Goal: Navigation & Orientation: Find specific page/section

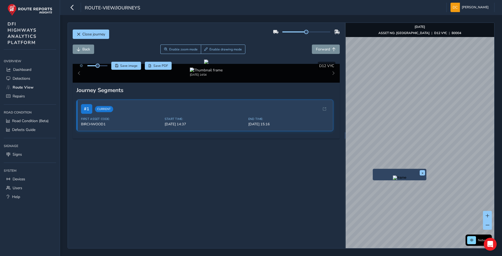
click at [373, 169] on div "x" at bounding box center [400, 175] width 54 height 12
click at [393, 180] on img "Preview frame" at bounding box center [399, 177] width 13 height 4
click at [321, 48] on span "Forward" at bounding box center [323, 49] width 14 height 5
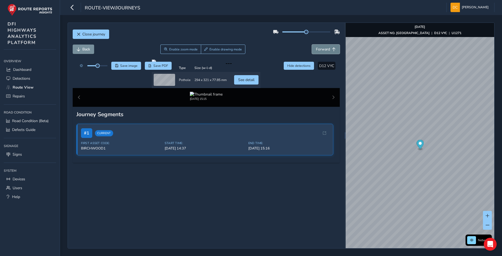
click at [321, 48] on span "Forward" at bounding box center [323, 49] width 14 height 5
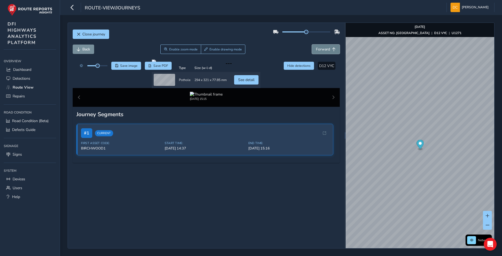
click at [321, 48] on span "Forward" at bounding box center [323, 49] width 14 height 5
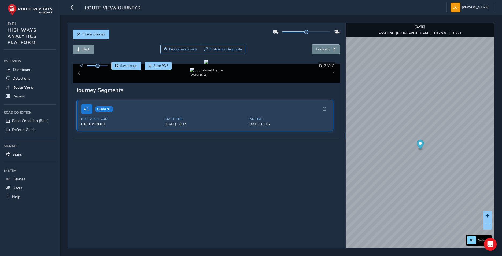
click at [321, 48] on span "Forward" at bounding box center [323, 49] width 14 height 5
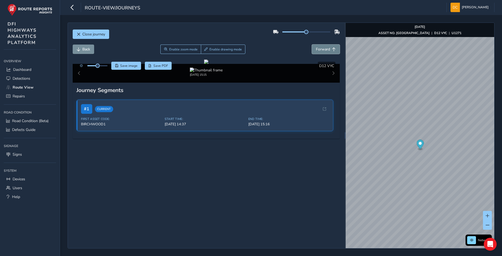
click at [321, 48] on span "Forward" at bounding box center [323, 49] width 14 height 5
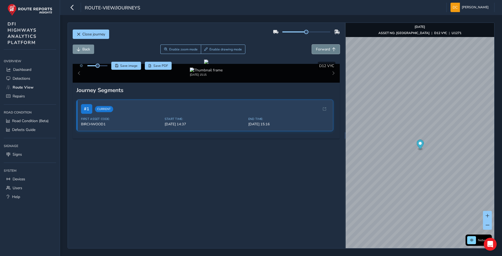
click at [321, 48] on span "Forward" at bounding box center [323, 49] width 14 height 5
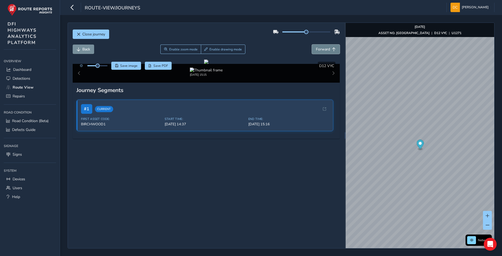
click at [321, 48] on span "Forward" at bounding box center [323, 49] width 14 height 5
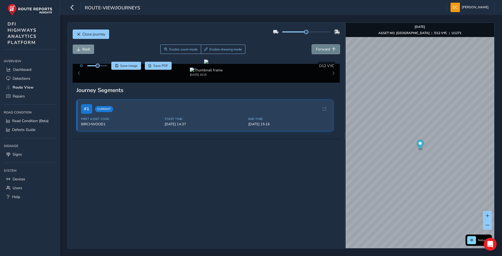
click at [321, 48] on span "Forward" at bounding box center [323, 49] width 14 height 5
click at [451, 165] on img "Preview frame" at bounding box center [457, 163] width 13 height 4
click at [318, 49] on span "Forward" at bounding box center [323, 49] width 14 height 5
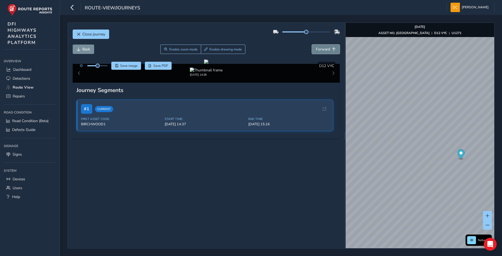
click at [323, 48] on span "Forward" at bounding box center [323, 49] width 14 height 5
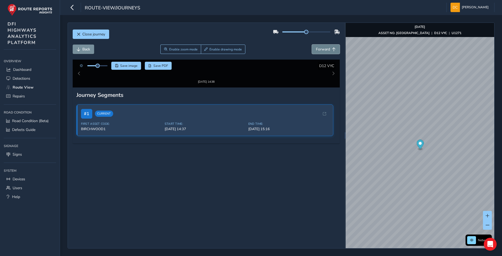
click at [323, 48] on span "Forward" at bounding box center [323, 49] width 14 height 5
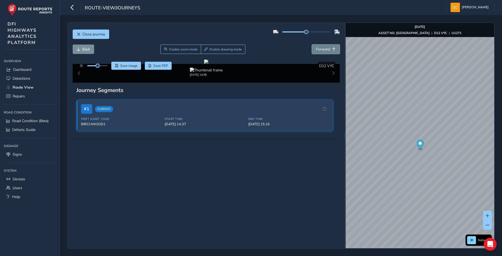
click at [323, 48] on span "Forward" at bounding box center [323, 49] width 14 height 5
drag, startPoint x: 329, startPoint y: 48, endPoint x: 323, endPoint y: 48, distance: 5.9
click at [332, 48] on span "Forward" at bounding box center [334, 49] width 4 height 4
click at [323, 48] on span "Forward" at bounding box center [323, 49] width 14 height 5
click at [320, 49] on span "Forward" at bounding box center [323, 49] width 14 height 5
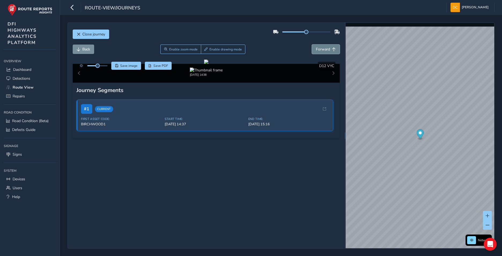
click at [320, 49] on span "Forward" at bounding box center [323, 49] width 14 height 5
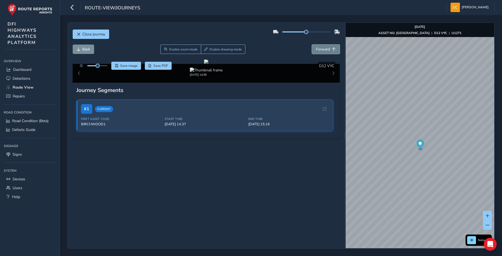
click at [320, 49] on span "Forward" at bounding box center [323, 49] width 14 height 5
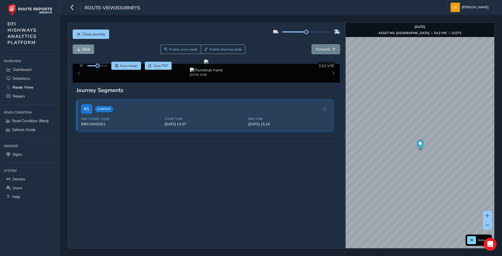
click at [320, 49] on span "Forward" at bounding box center [323, 49] width 14 height 5
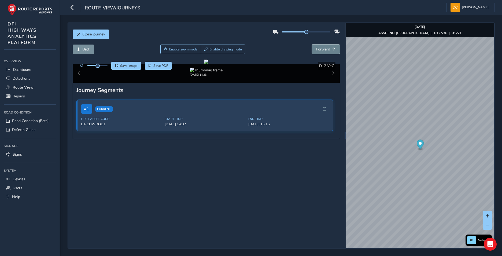
click at [320, 49] on span "Forward" at bounding box center [323, 49] width 14 height 5
click at [319, 49] on span "Forward" at bounding box center [323, 49] width 14 height 5
click at [319, 50] on span "Forward" at bounding box center [323, 49] width 14 height 5
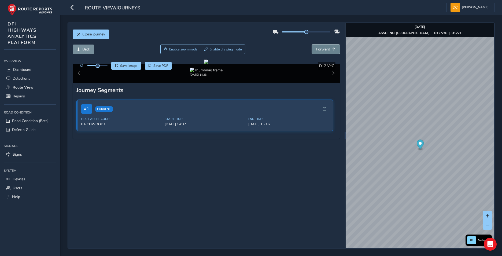
click at [319, 50] on span "Forward" at bounding box center [323, 49] width 14 height 5
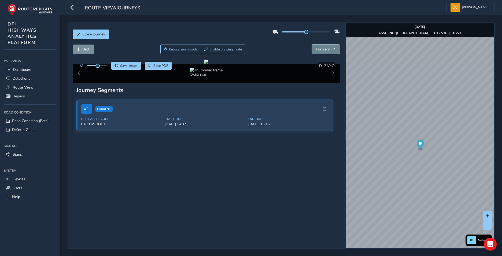
click at [319, 50] on span "Forward" at bounding box center [323, 49] width 14 height 5
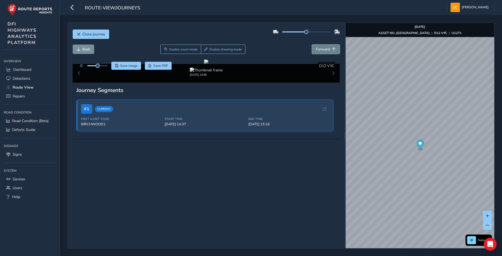
click at [319, 50] on span "Forward" at bounding box center [323, 49] width 14 height 5
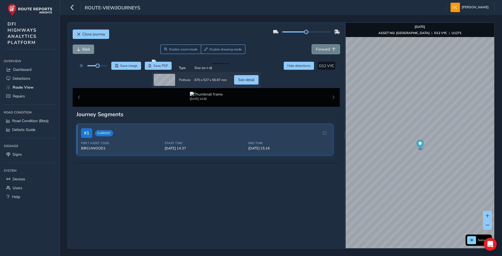
click at [319, 50] on span "Forward" at bounding box center [323, 49] width 14 height 5
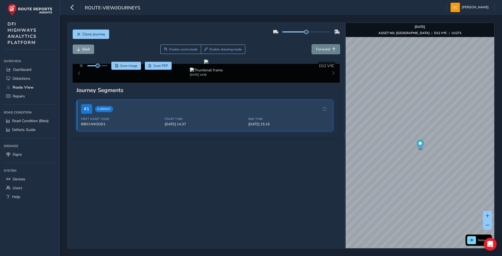
click at [319, 50] on span "Forward" at bounding box center [323, 49] width 14 height 5
click at [451, 147] on img "Preview frame" at bounding box center [448, 144] width 13 height 4
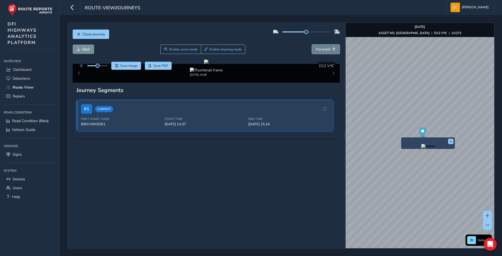
click at [321, 48] on span "Forward" at bounding box center [323, 49] width 14 height 5
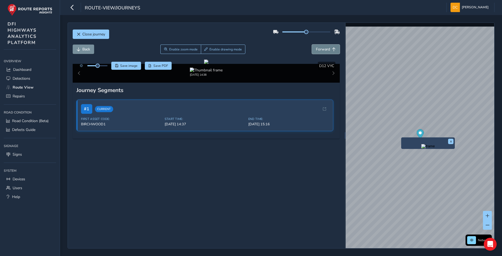
click at [321, 48] on span "Forward" at bounding box center [323, 49] width 14 height 5
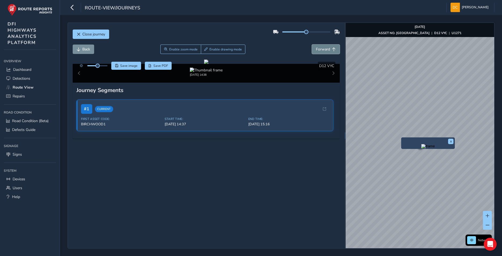
click at [321, 48] on span "Forward" at bounding box center [323, 49] width 14 height 5
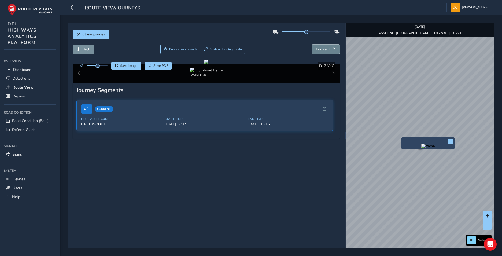
click at [321, 48] on span "Forward" at bounding box center [323, 49] width 14 height 5
click at [321, 47] on span "Forward" at bounding box center [323, 49] width 14 height 5
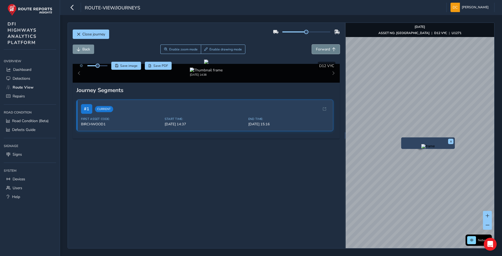
click at [321, 47] on span "Forward" at bounding box center [323, 49] width 14 height 5
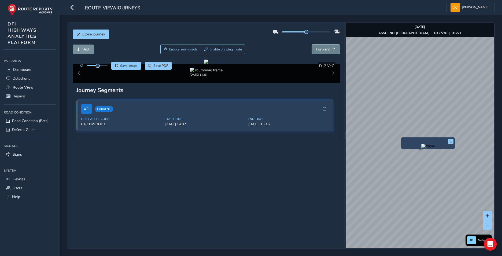
click at [321, 47] on span "Forward" at bounding box center [323, 49] width 14 height 5
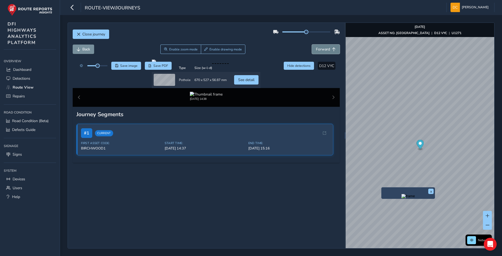
click at [316, 51] on span "Forward" at bounding box center [323, 49] width 14 height 5
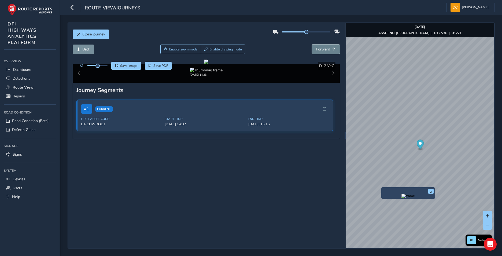
click at [316, 51] on span "Forward" at bounding box center [323, 49] width 14 height 5
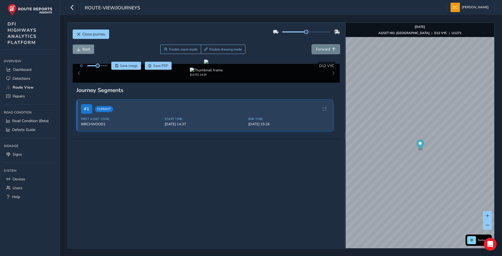
click at [316, 49] on span "Forward" at bounding box center [323, 49] width 14 height 5
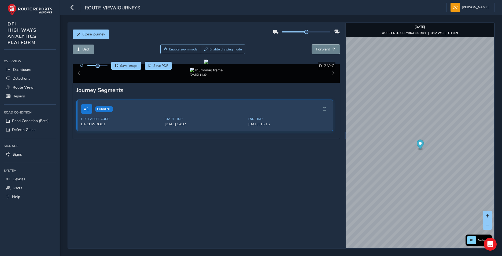
click at [316, 49] on span "Forward" at bounding box center [323, 49] width 14 height 5
click at [84, 50] on span "Back" at bounding box center [86, 49] width 8 height 5
click at [320, 49] on span "Forward" at bounding box center [323, 49] width 14 height 5
click at [319, 51] on span "Forward" at bounding box center [323, 49] width 14 height 5
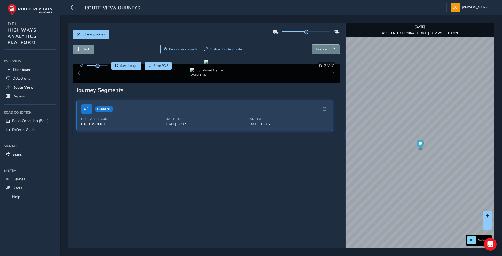
click at [319, 51] on span "Forward" at bounding box center [323, 49] width 14 height 5
click at [319, 52] on button "Forward" at bounding box center [326, 49] width 28 height 9
click at [316, 49] on span "Forward" at bounding box center [323, 49] width 14 height 5
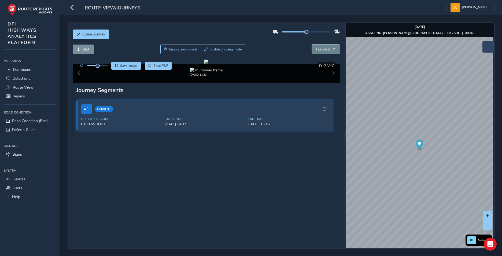
click at [316, 49] on span "Forward" at bounding box center [323, 49] width 14 height 5
click at [85, 49] on span "Back" at bounding box center [86, 49] width 8 height 5
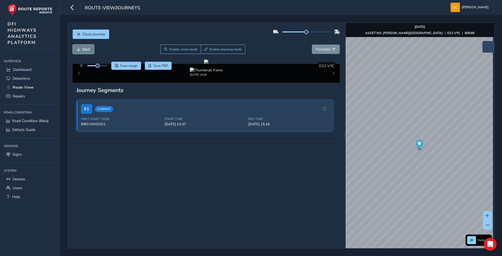
click at [85, 49] on span "Back" at bounding box center [86, 49] width 8 height 5
click at [316, 50] on span "Forward" at bounding box center [323, 49] width 14 height 5
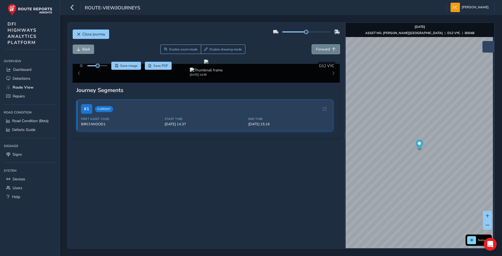
click at [316, 50] on span "Forward" at bounding box center [323, 49] width 14 height 5
click at [316, 49] on span "Forward" at bounding box center [323, 49] width 14 height 5
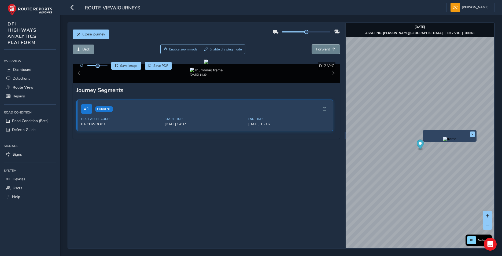
click at [321, 49] on span "Forward" at bounding box center [323, 49] width 14 height 5
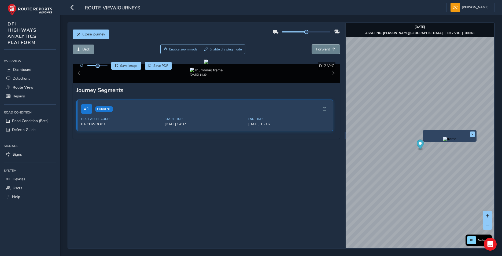
click at [321, 49] on span "Forward" at bounding box center [323, 49] width 14 height 5
click at [323, 47] on span "Forward" at bounding box center [323, 49] width 14 height 5
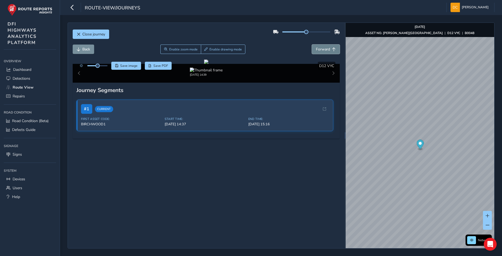
click at [323, 47] on span "Forward" at bounding box center [323, 49] width 14 height 5
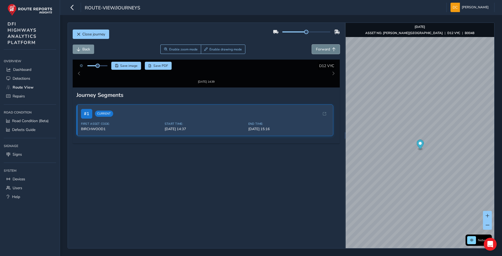
click at [323, 47] on span "Forward" at bounding box center [323, 49] width 14 height 5
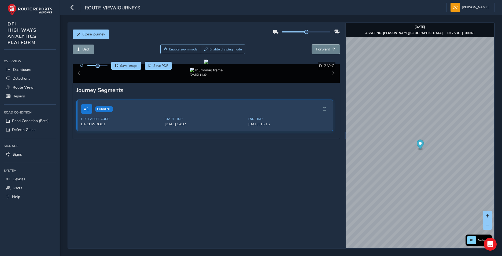
click at [323, 47] on span "Forward" at bounding box center [323, 49] width 14 height 5
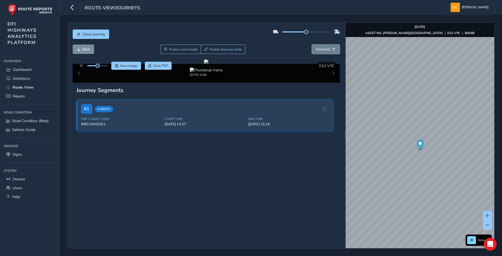
click at [323, 47] on span "Forward" at bounding box center [323, 49] width 14 height 5
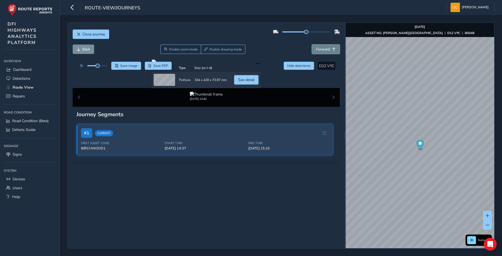
click at [323, 47] on span "Forward" at bounding box center [323, 49] width 14 height 5
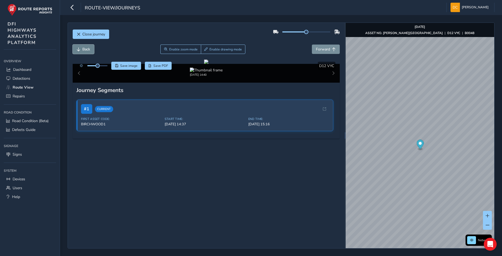
click at [78, 48] on span "Back" at bounding box center [79, 49] width 4 height 4
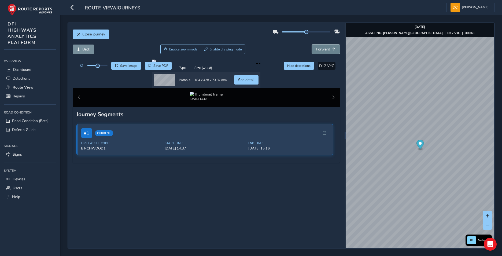
click at [323, 47] on span "Forward" at bounding box center [323, 49] width 14 height 5
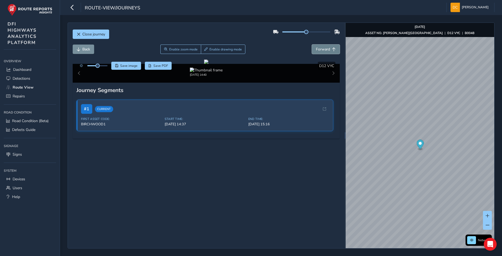
click at [322, 47] on span "Forward" at bounding box center [323, 49] width 14 height 5
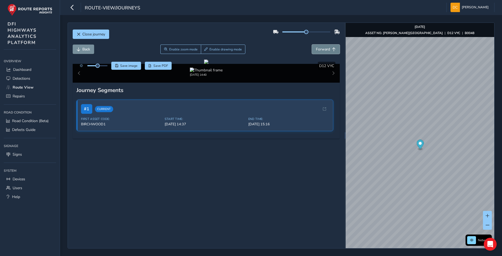
click at [322, 47] on span "Forward" at bounding box center [323, 49] width 14 height 5
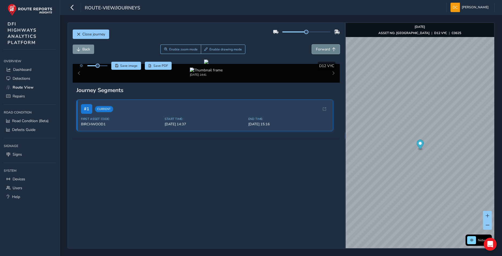
click at [322, 47] on span "Forward" at bounding box center [323, 49] width 14 height 5
click at [332, 49] on span "Forward" at bounding box center [334, 49] width 4 height 4
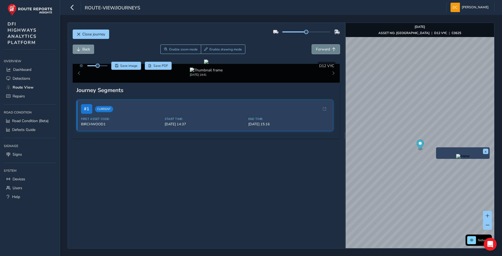
click at [332, 49] on span "Forward" at bounding box center [334, 49] width 4 height 4
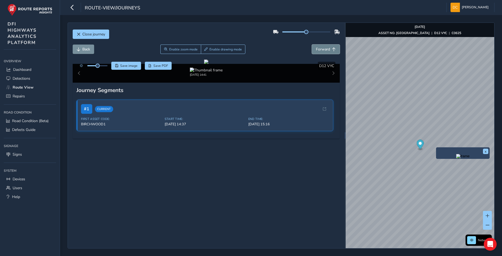
click at [332, 49] on span "Forward" at bounding box center [334, 49] width 4 height 4
click at [81, 46] on button "Back" at bounding box center [83, 49] width 21 height 9
click at [81, 47] on button "Back" at bounding box center [83, 49] width 21 height 9
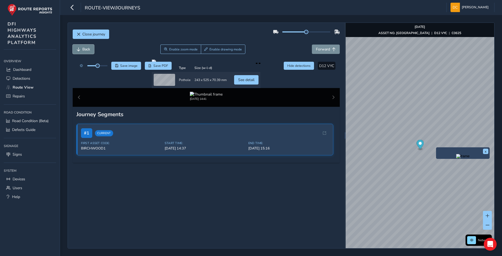
click at [83, 47] on span "Back" at bounding box center [86, 49] width 8 height 5
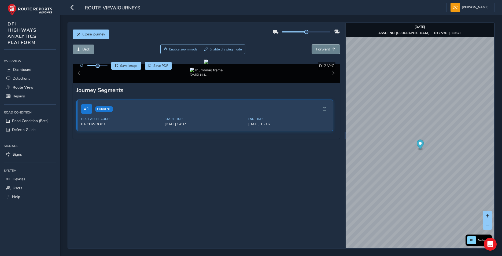
click at [322, 51] on span "Forward" at bounding box center [323, 49] width 14 height 5
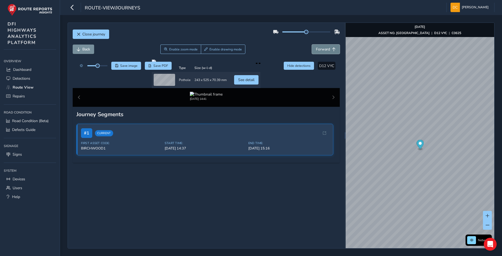
click at [317, 50] on span "Forward" at bounding box center [323, 49] width 14 height 5
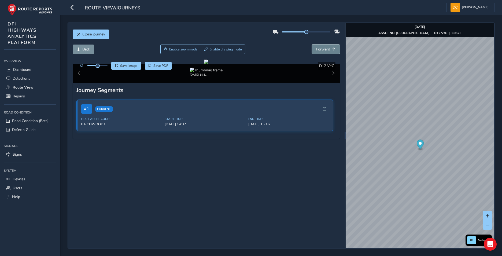
click at [317, 50] on span "Forward" at bounding box center [323, 49] width 14 height 5
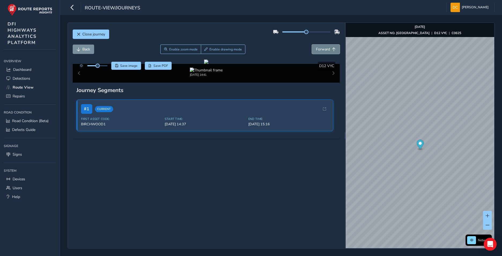
click at [317, 50] on span "Forward" at bounding box center [323, 49] width 14 height 5
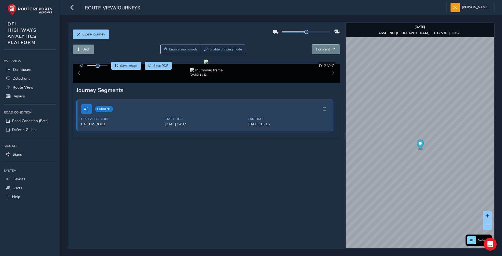
click at [317, 50] on span "Forward" at bounding box center [323, 49] width 14 height 5
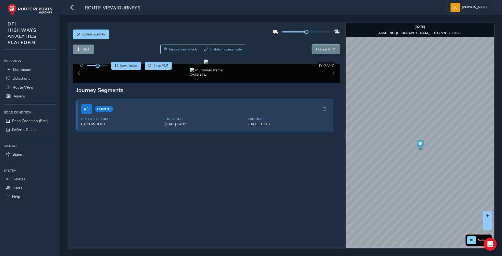
click at [317, 50] on span "Forward" at bounding box center [323, 49] width 14 height 5
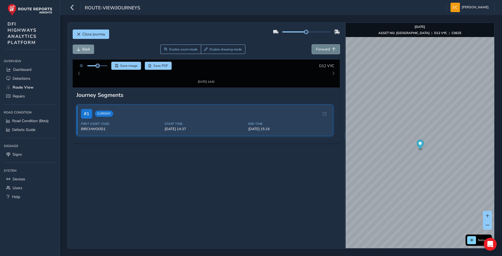
click at [317, 50] on span "Forward" at bounding box center [323, 49] width 14 height 5
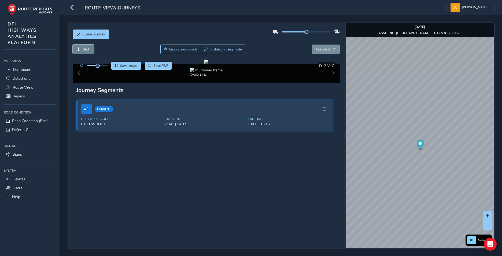
click at [87, 50] on span "Back" at bounding box center [86, 49] width 8 height 5
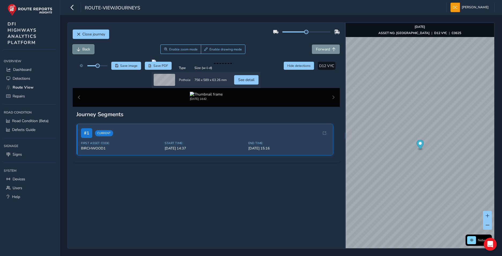
click at [89, 49] on span "Back" at bounding box center [86, 49] width 8 height 5
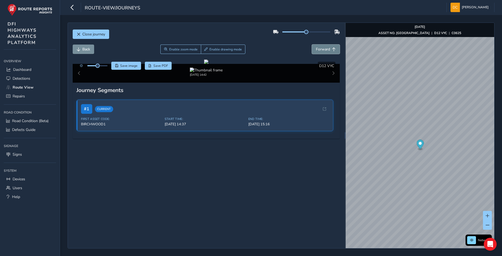
click at [321, 52] on button "Forward" at bounding box center [326, 49] width 28 height 9
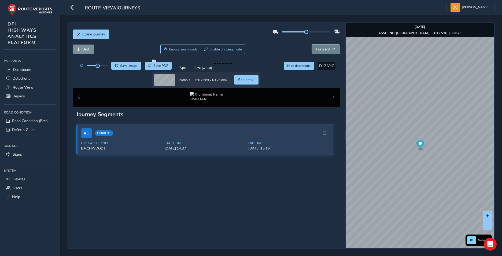
click at [320, 50] on span "Forward" at bounding box center [323, 49] width 14 height 5
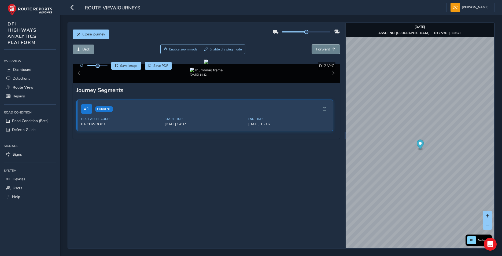
click at [320, 50] on span "Forward" at bounding box center [323, 49] width 14 height 5
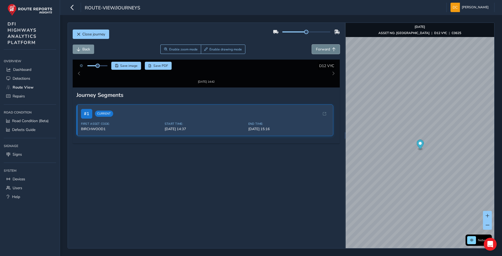
click at [320, 50] on span "Forward" at bounding box center [323, 49] width 14 height 5
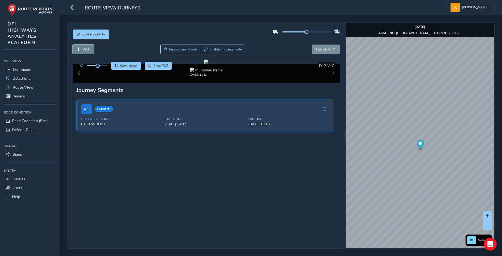
click at [83, 48] on span "Back" at bounding box center [86, 49] width 8 height 5
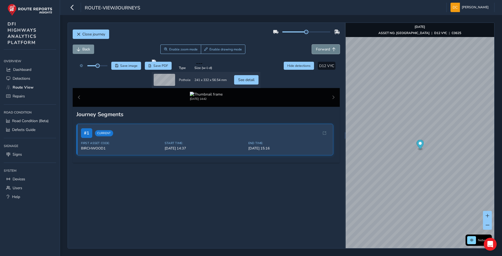
click at [321, 49] on span "Forward" at bounding box center [323, 49] width 14 height 5
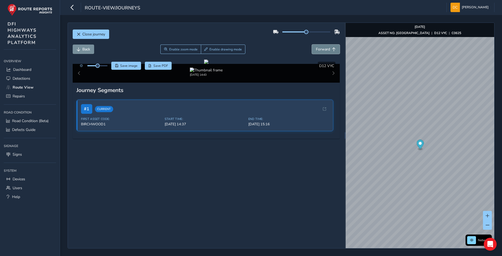
click at [321, 49] on span "Forward" at bounding box center [323, 49] width 14 height 5
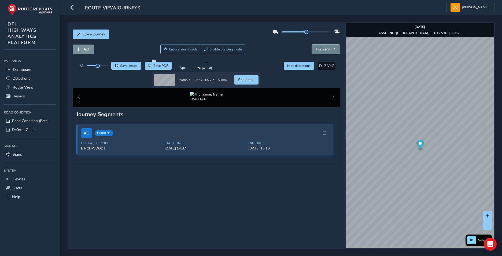
click at [321, 49] on span "Forward" at bounding box center [323, 49] width 14 height 5
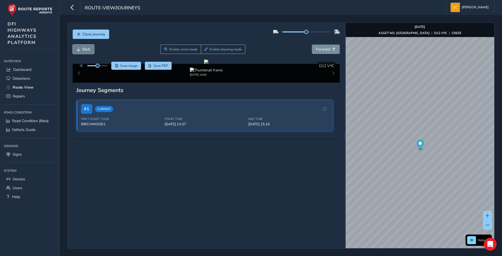
click at [89, 51] on span "Back" at bounding box center [86, 49] width 8 height 5
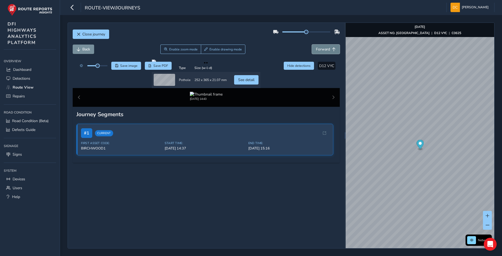
click at [322, 50] on span "Forward" at bounding box center [323, 49] width 14 height 5
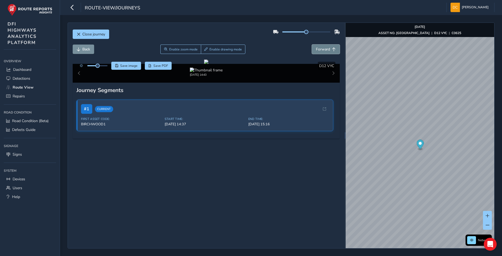
click at [322, 50] on span "Forward" at bounding box center [323, 49] width 14 height 5
click at [84, 49] on span "Back" at bounding box center [86, 49] width 8 height 5
drag, startPoint x: 319, startPoint y: 50, endPoint x: 480, endPoint y: 31, distance: 162.3
click at [319, 50] on span "Forward" at bounding box center [323, 49] width 14 height 5
click at [325, 48] on span "Forward" at bounding box center [323, 49] width 14 height 5
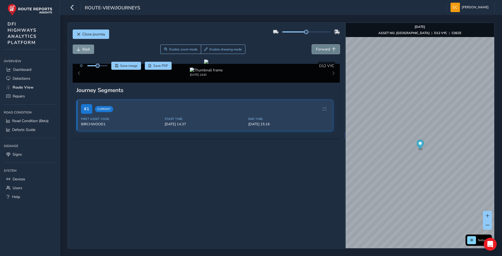
click at [324, 48] on span "Forward" at bounding box center [323, 49] width 14 height 5
click at [323, 48] on span "Forward" at bounding box center [323, 49] width 14 height 5
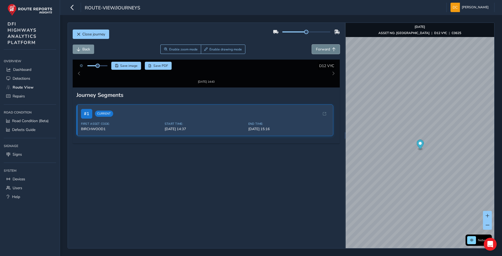
click at [323, 48] on span "Forward" at bounding box center [323, 49] width 14 height 5
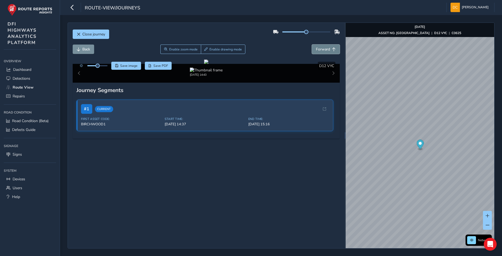
click at [323, 48] on span "Forward" at bounding box center [323, 49] width 14 height 5
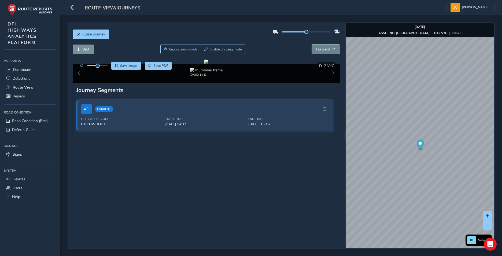
click at [323, 48] on span "Forward" at bounding box center [323, 49] width 14 height 5
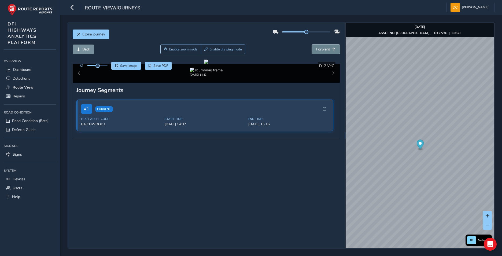
click at [323, 48] on span "Forward" at bounding box center [323, 49] width 14 height 5
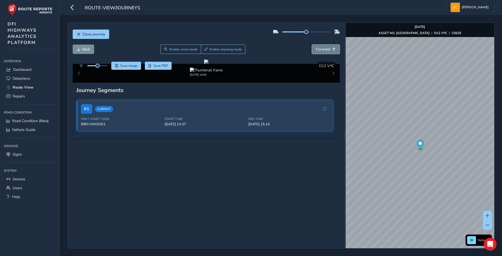
click at [323, 48] on span "Forward" at bounding box center [323, 49] width 14 height 5
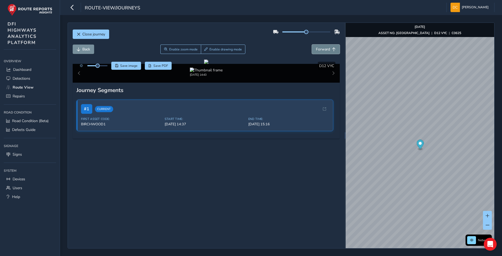
click at [323, 48] on span "Forward" at bounding box center [323, 49] width 14 height 5
click at [89, 45] on button "Back" at bounding box center [83, 49] width 21 height 9
click at [319, 50] on span "Forward" at bounding box center [323, 49] width 14 height 5
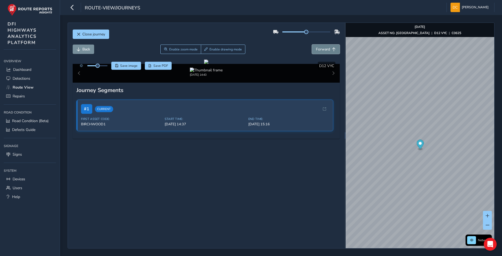
click at [319, 50] on span "Forward" at bounding box center [323, 49] width 14 height 5
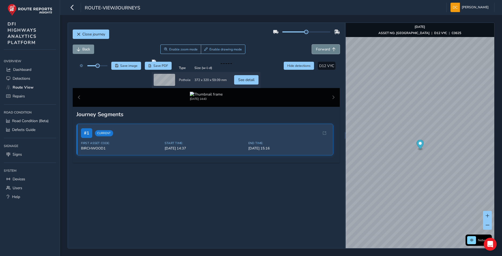
click at [319, 52] on button "Forward" at bounding box center [326, 49] width 28 height 9
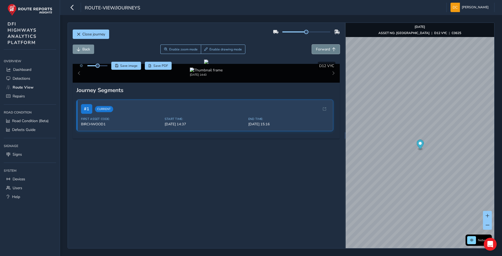
click at [319, 52] on button "Forward" at bounding box center [326, 49] width 28 height 9
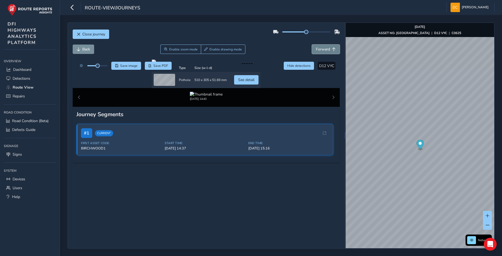
click at [319, 52] on button "Forward" at bounding box center [326, 49] width 28 height 9
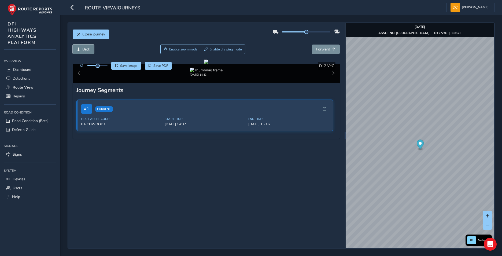
click at [84, 49] on span "Back" at bounding box center [86, 49] width 8 height 5
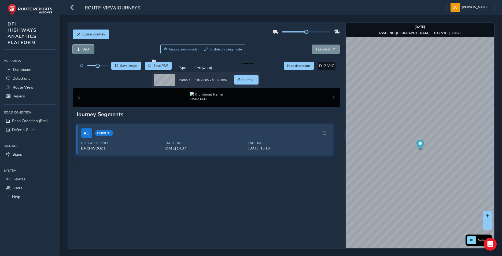
click at [84, 49] on span "Back" at bounding box center [86, 49] width 8 height 5
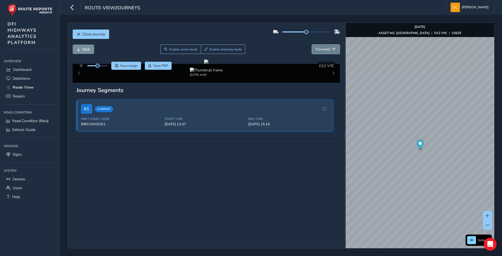
click at [319, 46] on button "Forward" at bounding box center [326, 49] width 28 height 9
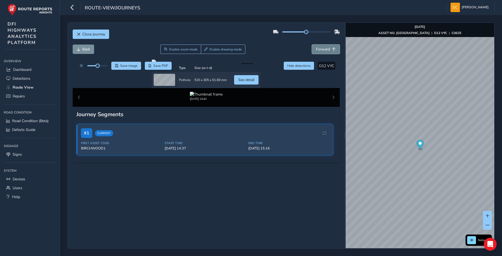
click at [319, 48] on span "Forward" at bounding box center [323, 49] width 14 height 5
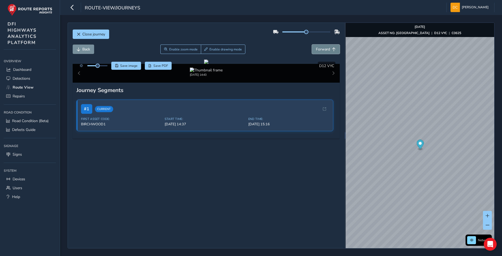
click at [319, 48] on span "Forward" at bounding box center [323, 49] width 14 height 5
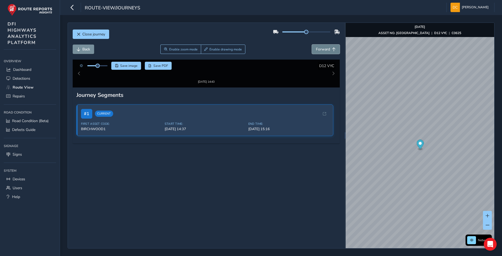
click at [319, 48] on span "Forward" at bounding box center [323, 49] width 14 height 5
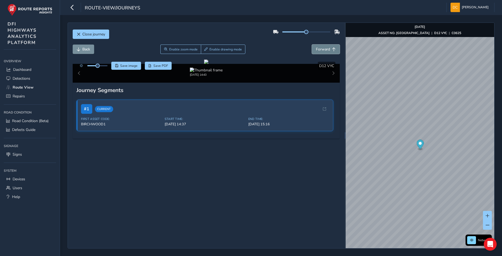
click at [319, 48] on span "Forward" at bounding box center [323, 49] width 14 height 5
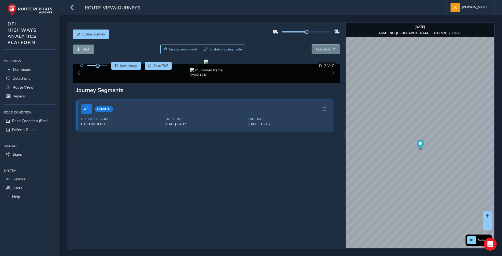
click at [319, 48] on span "Forward" at bounding box center [323, 49] width 14 height 5
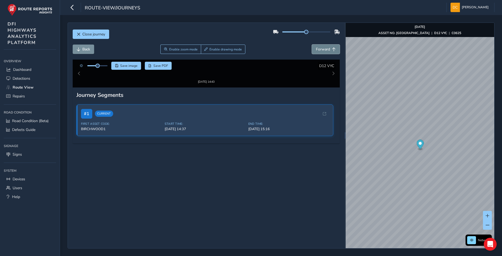
click at [319, 48] on span "Forward" at bounding box center [323, 49] width 14 height 5
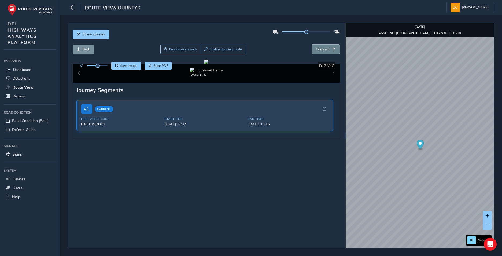
click at [319, 48] on span "Forward" at bounding box center [323, 49] width 14 height 5
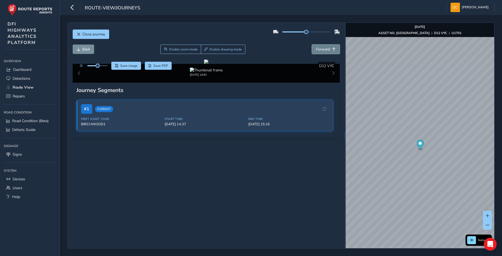
click at [319, 48] on span "Forward" at bounding box center [323, 49] width 14 height 5
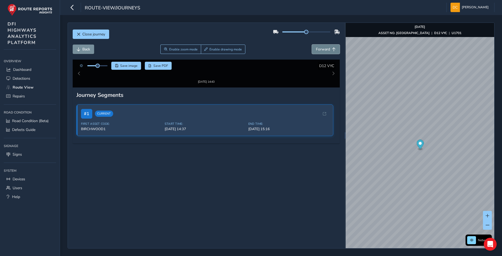
click at [319, 48] on span "Forward" at bounding box center [323, 49] width 14 height 5
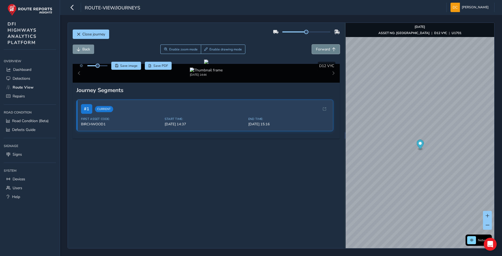
click at [319, 48] on span "Forward" at bounding box center [323, 49] width 14 height 5
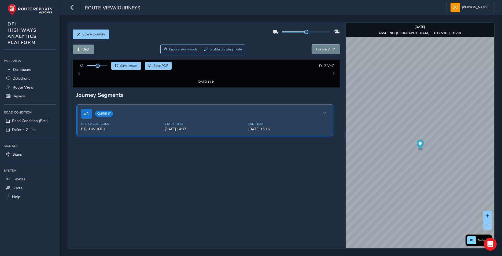
click at [319, 48] on span "Forward" at bounding box center [323, 49] width 14 height 5
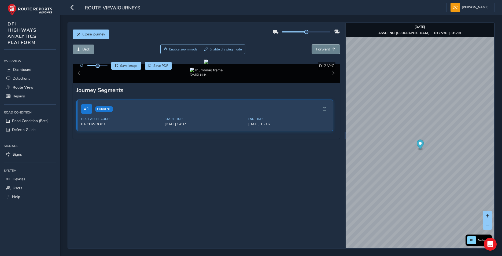
click at [319, 48] on span "Forward" at bounding box center [323, 49] width 14 height 5
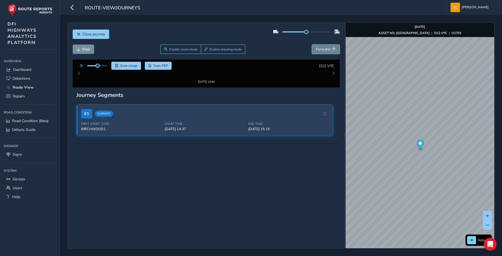
click at [319, 48] on span "Forward" at bounding box center [323, 49] width 14 height 5
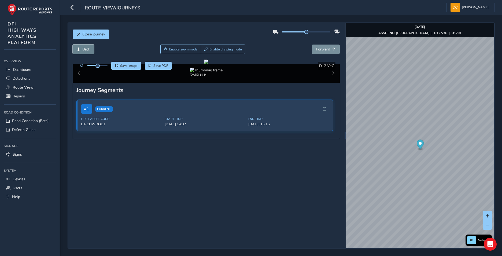
click at [80, 48] on span "Back" at bounding box center [79, 49] width 4 height 4
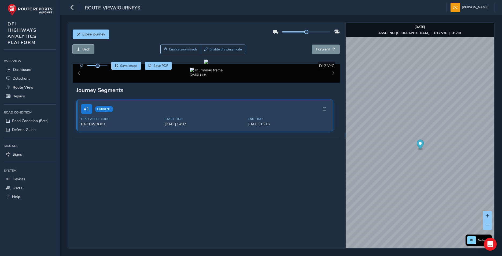
click at [80, 48] on span "Back" at bounding box center [79, 49] width 4 height 4
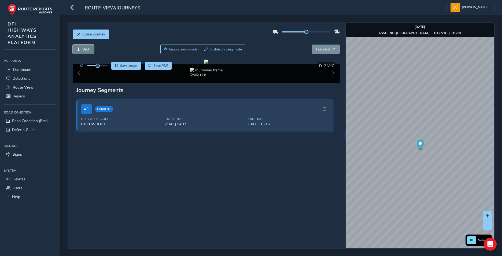
click at [80, 48] on span "Back" at bounding box center [79, 49] width 4 height 4
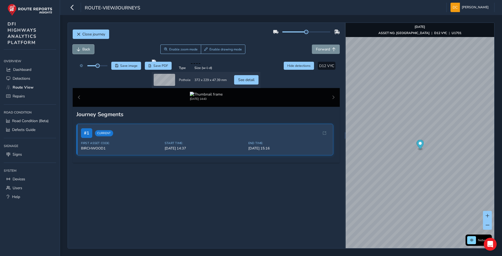
click at [80, 48] on span "Back" at bounding box center [79, 49] width 4 height 4
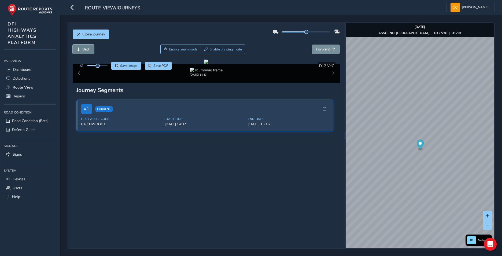
click at [80, 48] on span "Back" at bounding box center [79, 49] width 4 height 4
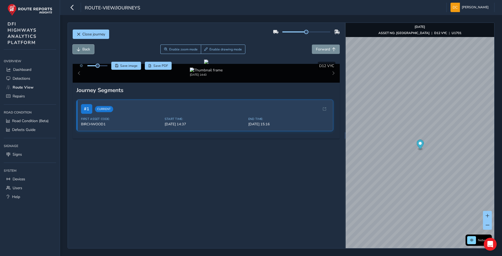
click at [80, 48] on span "Back" at bounding box center [79, 49] width 4 height 4
click at [321, 50] on span "Forward" at bounding box center [323, 49] width 14 height 5
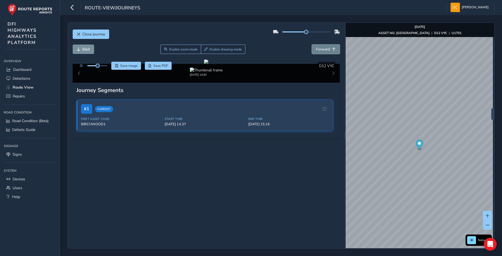
click at [321, 50] on span "Forward" at bounding box center [323, 49] width 14 height 5
